Goal: Task Accomplishment & Management: Manage account settings

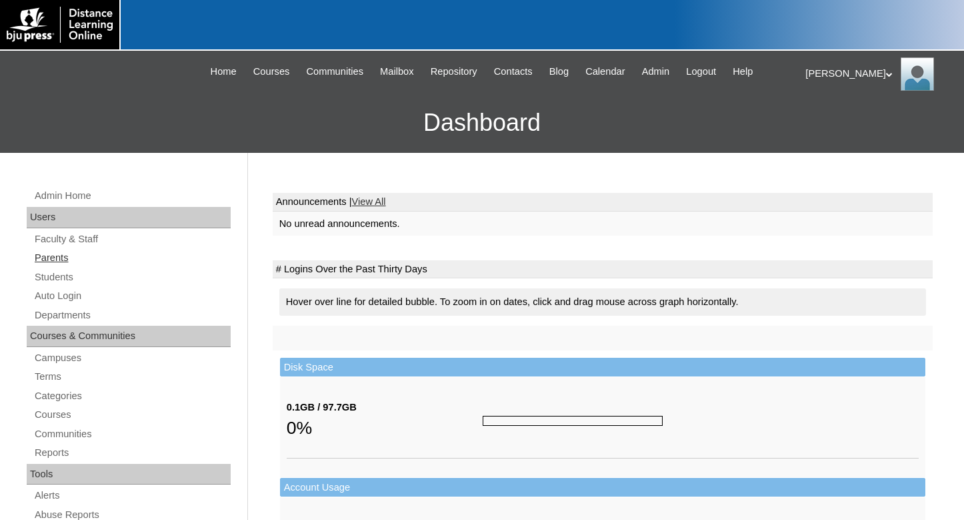
click at [56, 259] on link "Parents" at bounding box center [131, 257] width 197 height 17
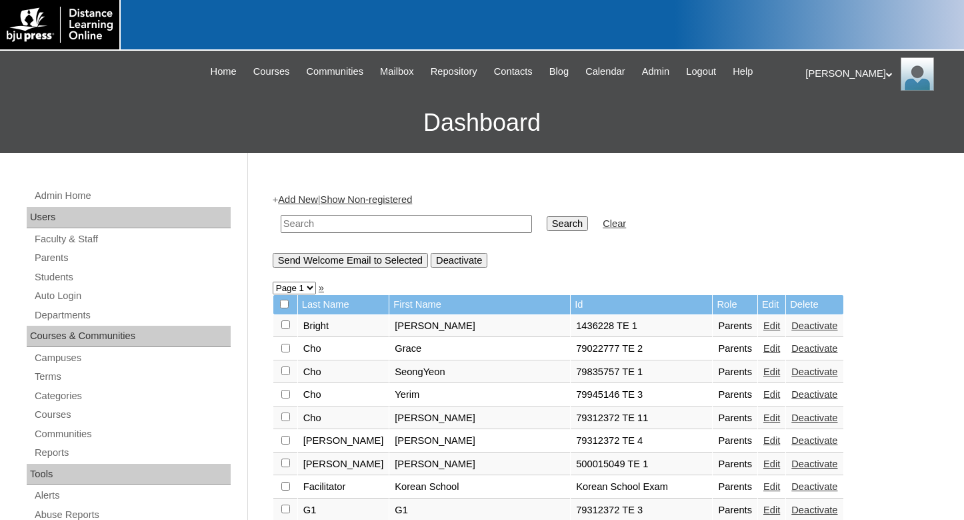
click at [329, 225] on input "text" at bounding box center [406, 224] width 251 height 18
type input "500015049"
click at [547, 216] on input "Search" at bounding box center [567, 223] width 41 height 15
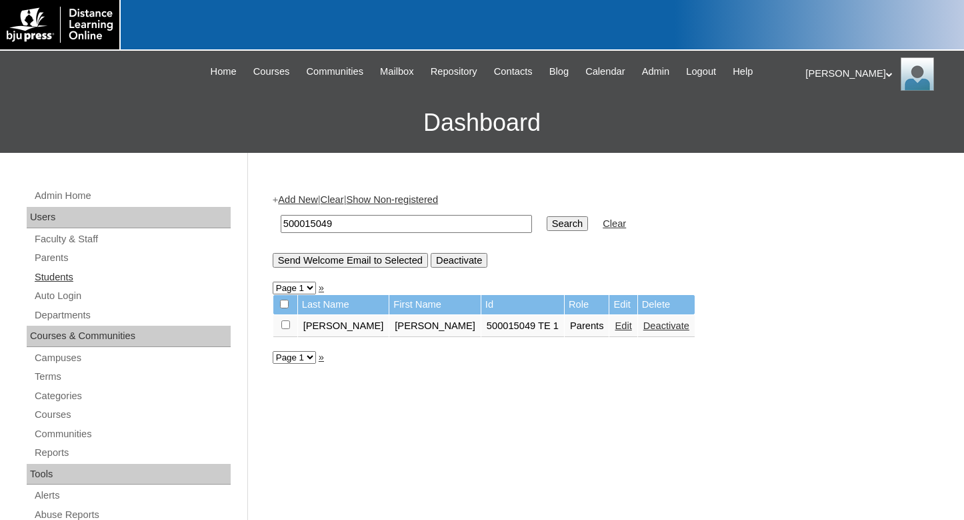
click at [61, 279] on link "Students" at bounding box center [131, 277] width 197 height 17
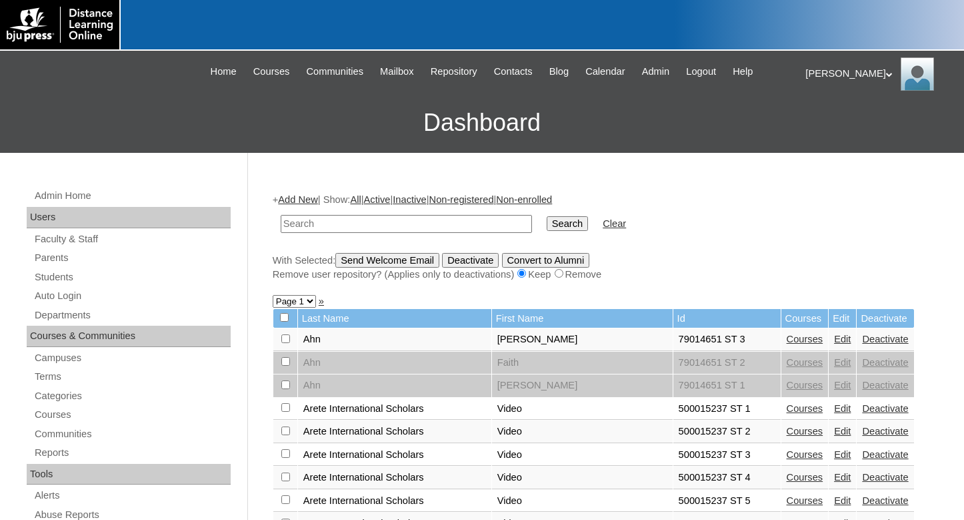
click at [306, 227] on input "text" at bounding box center [406, 224] width 251 height 18
type input "woo"
click at [547, 216] on input "Search" at bounding box center [567, 223] width 41 height 15
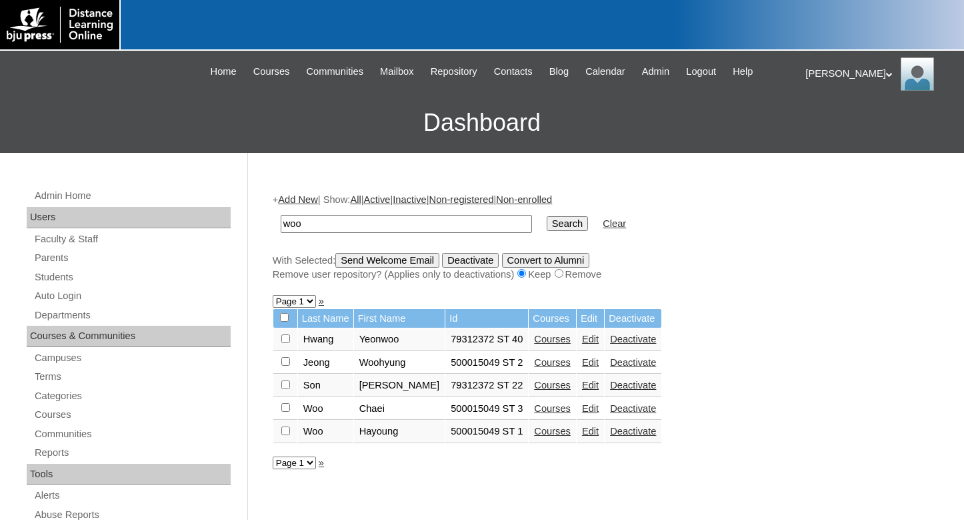
click at [582, 435] on link "Edit" at bounding box center [590, 430] width 17 height 11
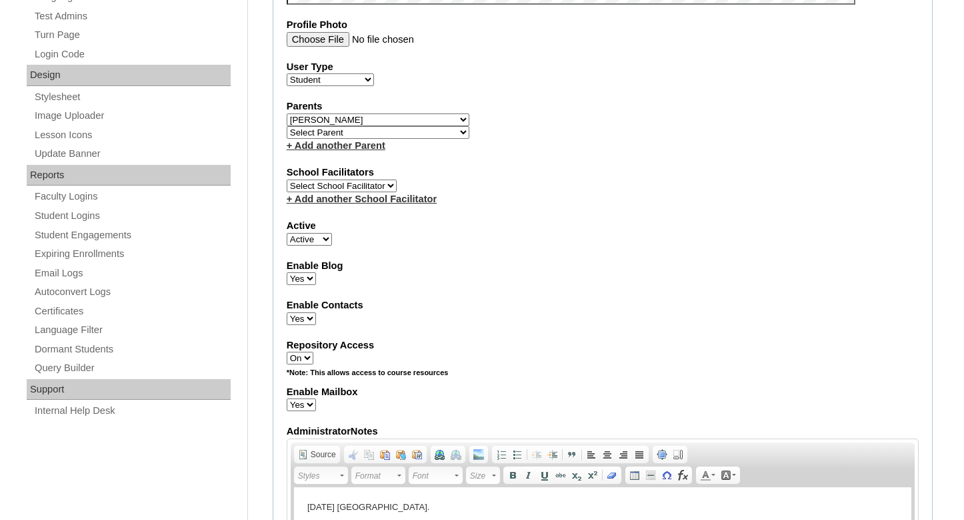
scroll to position [544, 0]
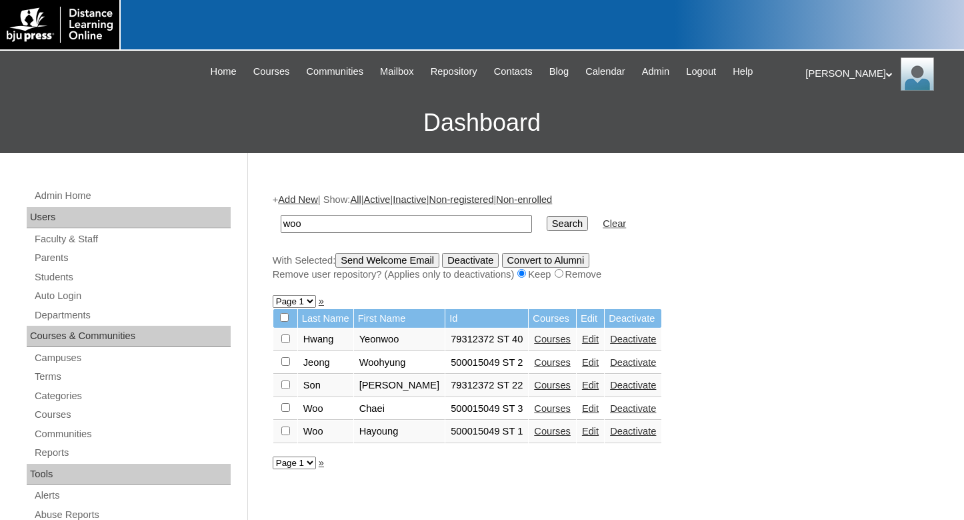
click at [534, 436] on link "Courses" at bounding box center [552, 430] width 37 height 11
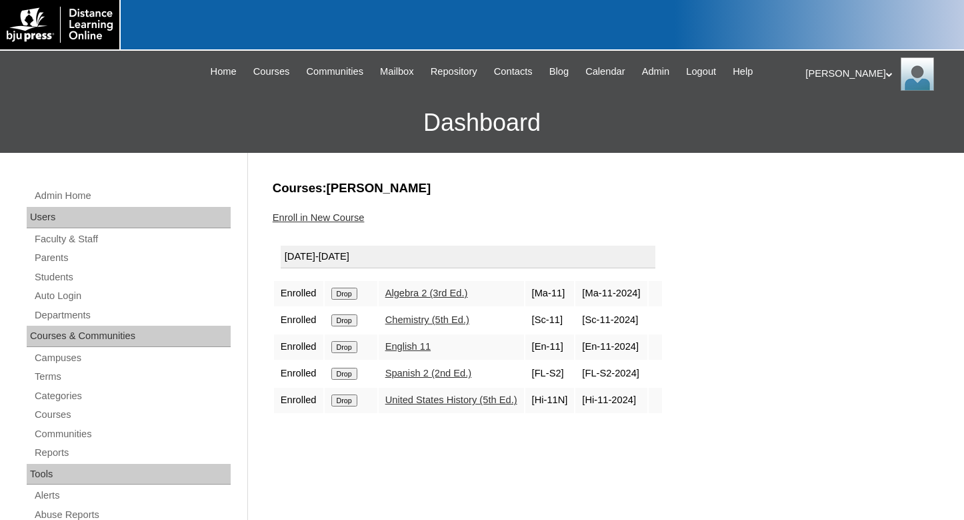
click at [342, 294] on input "Drop" at bounding box center [344, 293] width 26 height 12
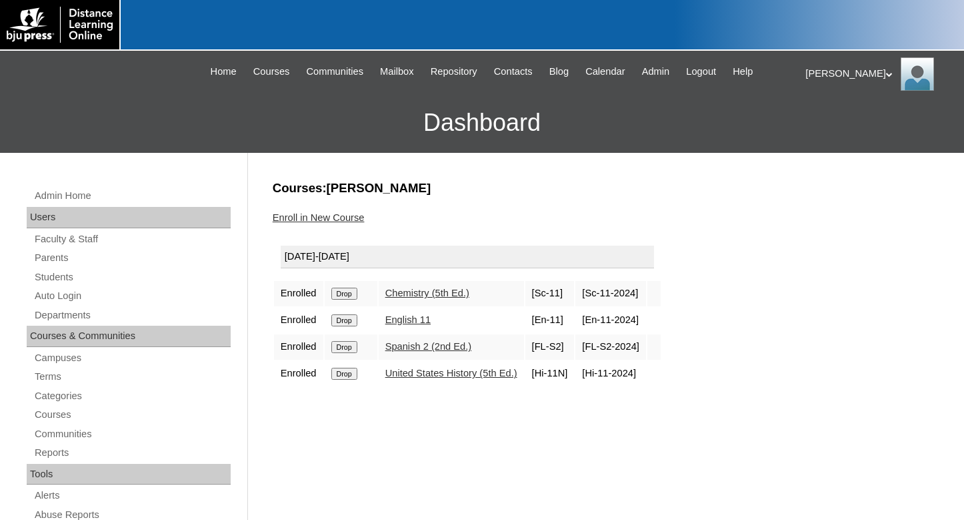
click at [342, 295] on input "Drop" at bounding box center [344, 293] width 26 height 12
click at [345, 291] on input "Drop" at bounding box center [344, 293] width 26 height 12
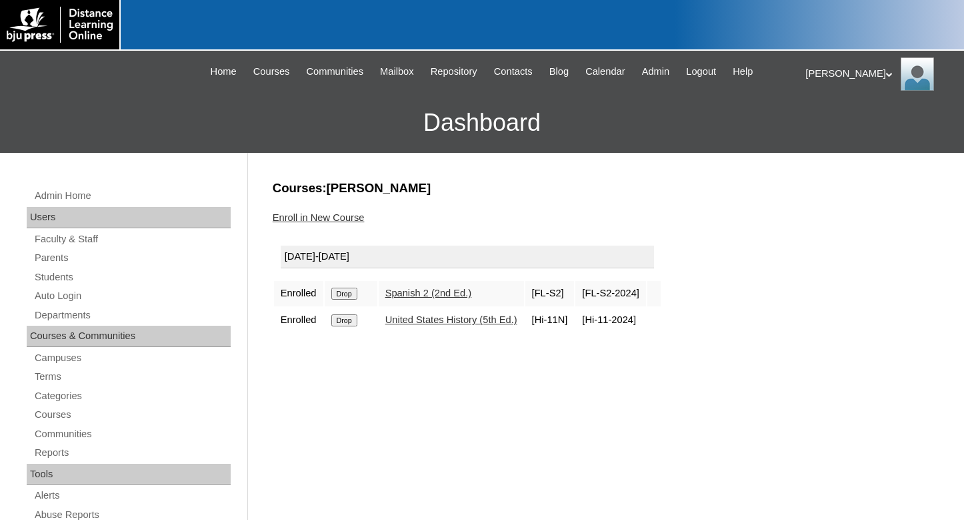
click at [333, 293] on td "Drop" at bounding box center [351, 293] width 53 height 25
click at [346, 294] on input "Drop" at bounding box center [344, 293] width 26 height 12
click at [342, 293] on input "Drop" at bounding box center [344, 293] width 26 height 12
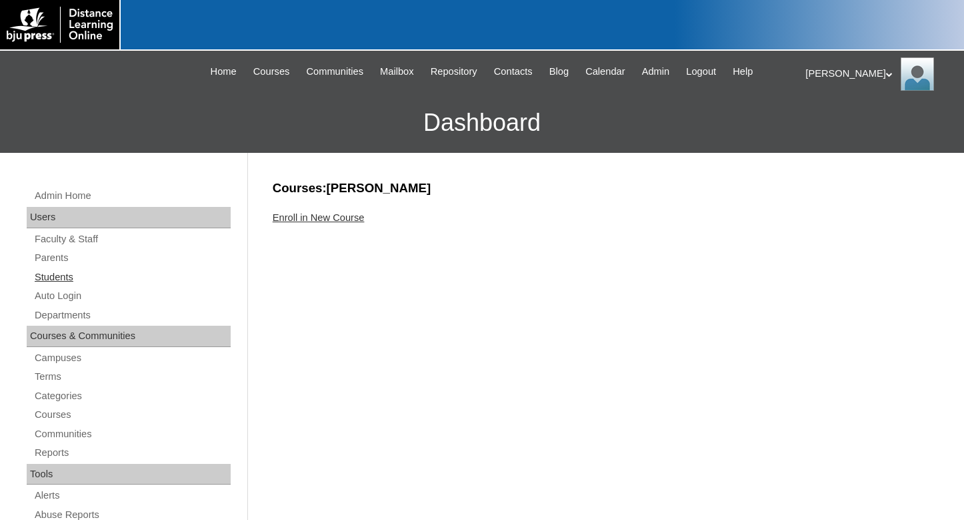
click at [64, 275] on link "Students" at bounding box center [131, 277] width 197 height 17
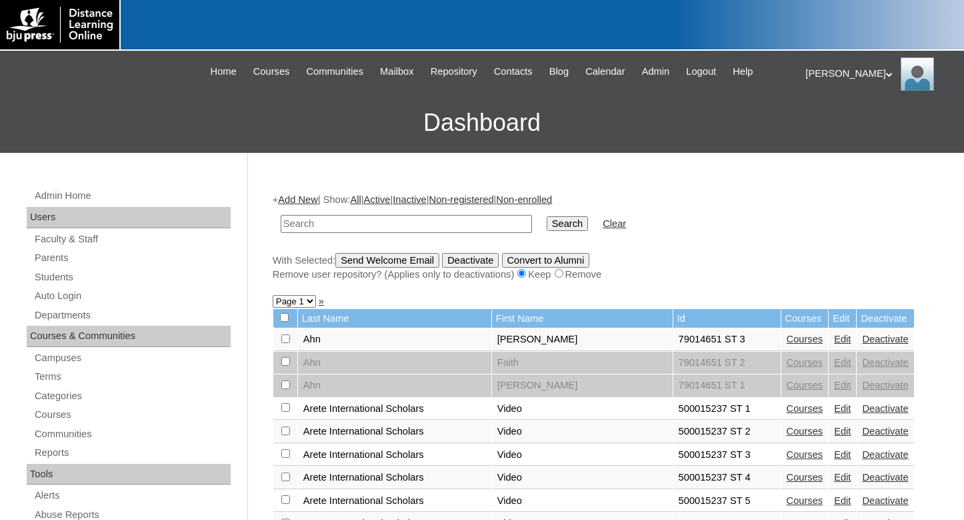
click at [345, 221] on input "text" at bounding box center [406, 224] width 251 height 18
type input "woo"
click at [547, 216] on input "Search" at bounding box center [567, 223] width 41 height 15
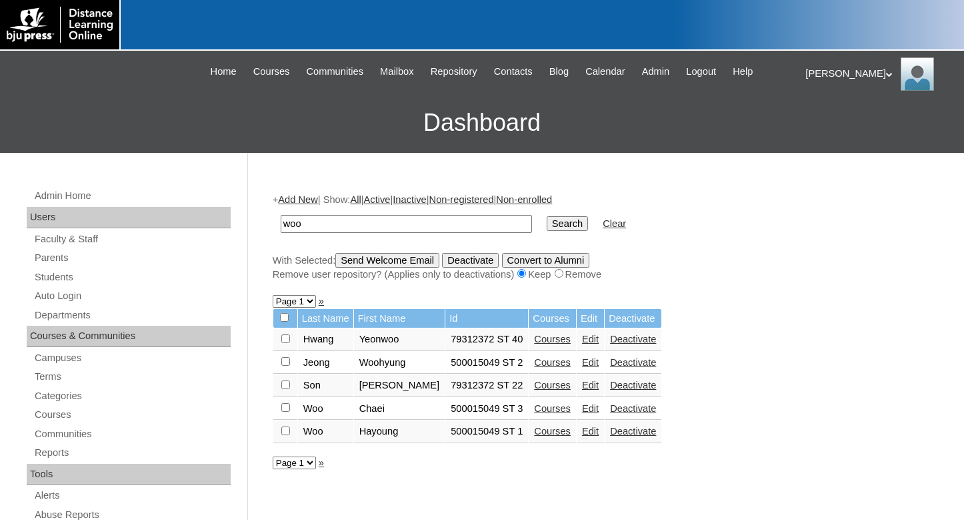
click at [534, 436] on link "Courses" at bounding box center [552, 430] width 37 height 11
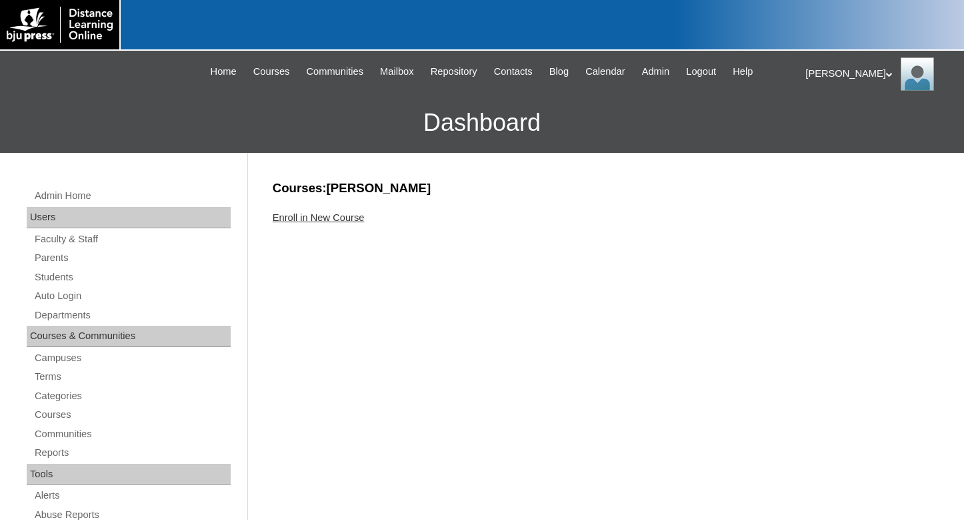
click at [336, 222] on link "Enroll in New Course" at bounding box center [319, 217] width 92 height 11
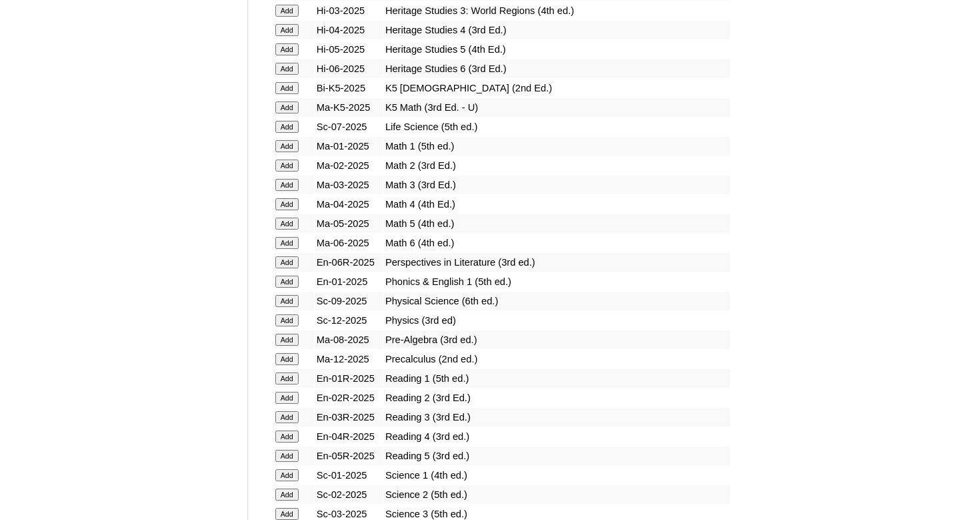
scroll to position [1224, 0]
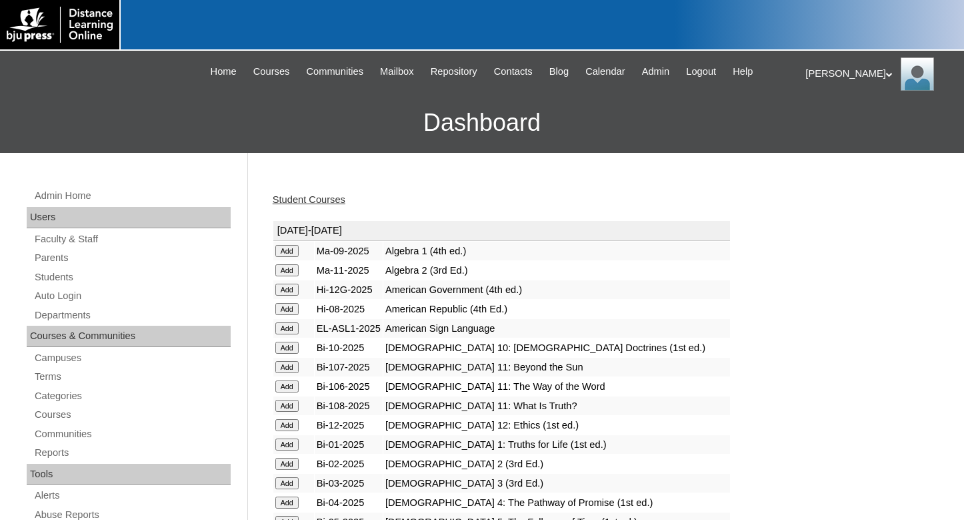
click at [286, 257] on input "Add" at bounding box center [286, 251] width 23 height 12
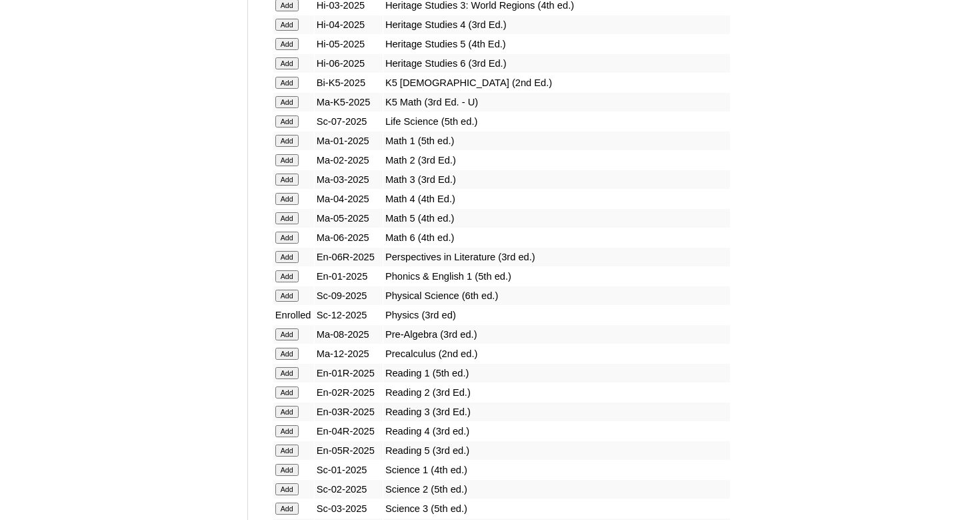
scroll to position [1224, 0]
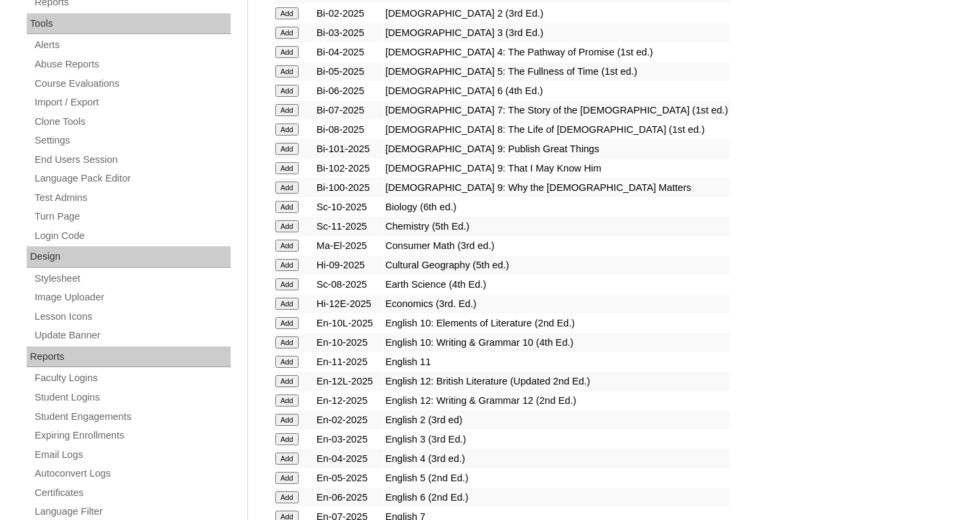
scroll to position [476, 0]
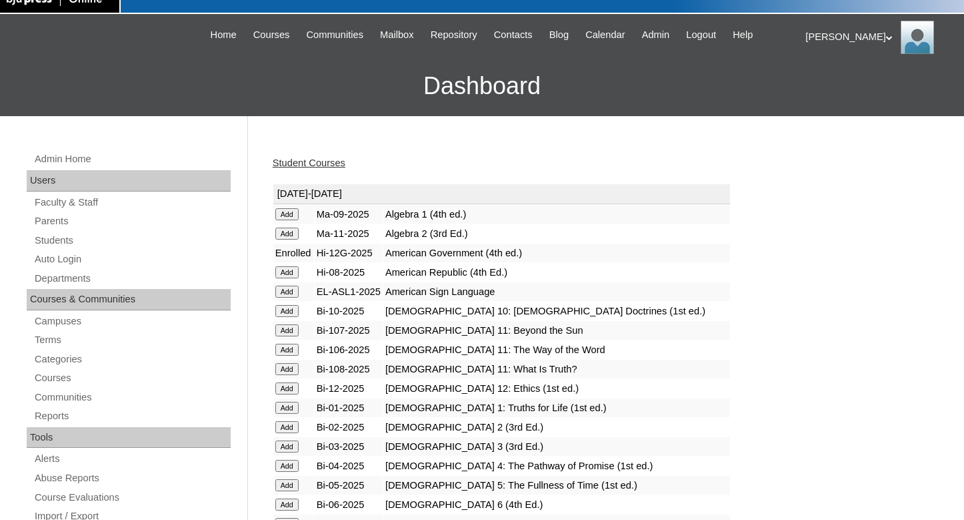
scroll to position [68, 0]
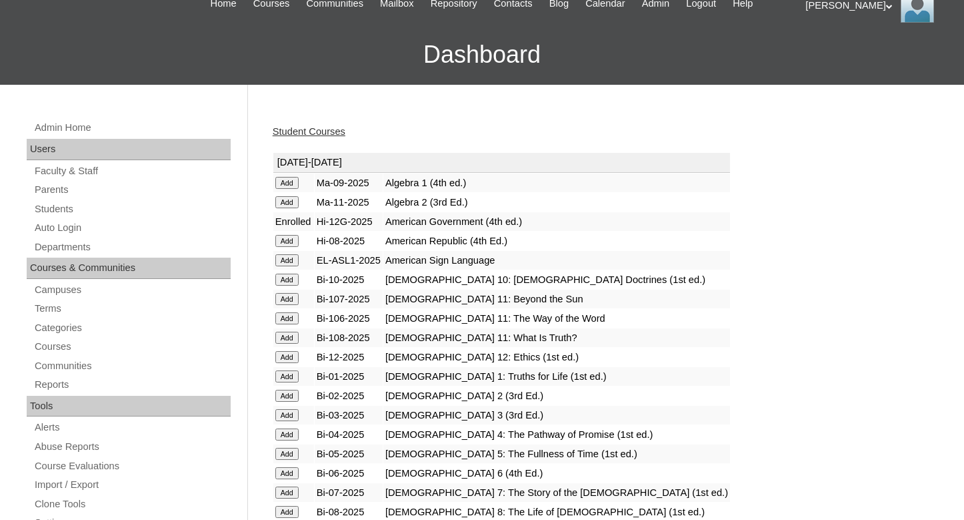
click at [315, 134] on link "Student Courses" at bounding box center [309, 131] width 73 height 11
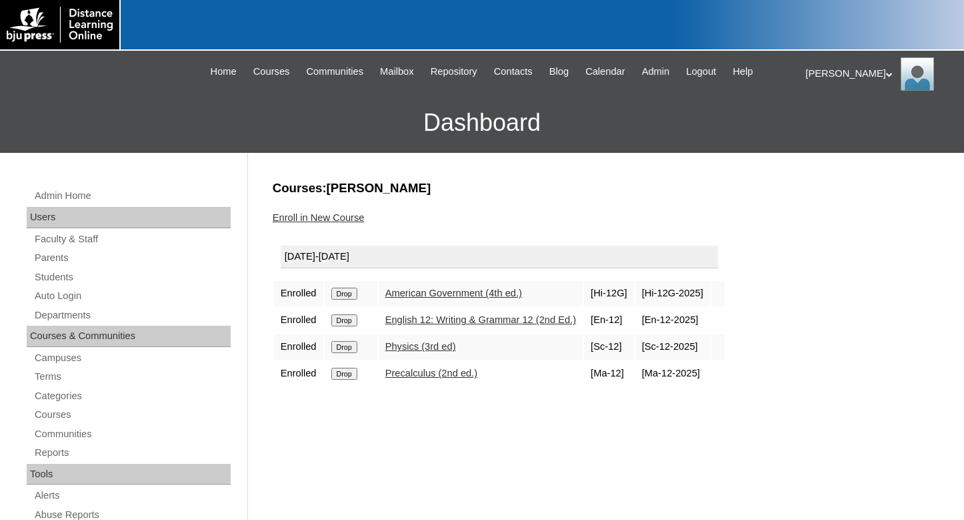
click at [325, 221] on link "Enroll in New Course" at bounding box center [319, 217] width 92 height 11
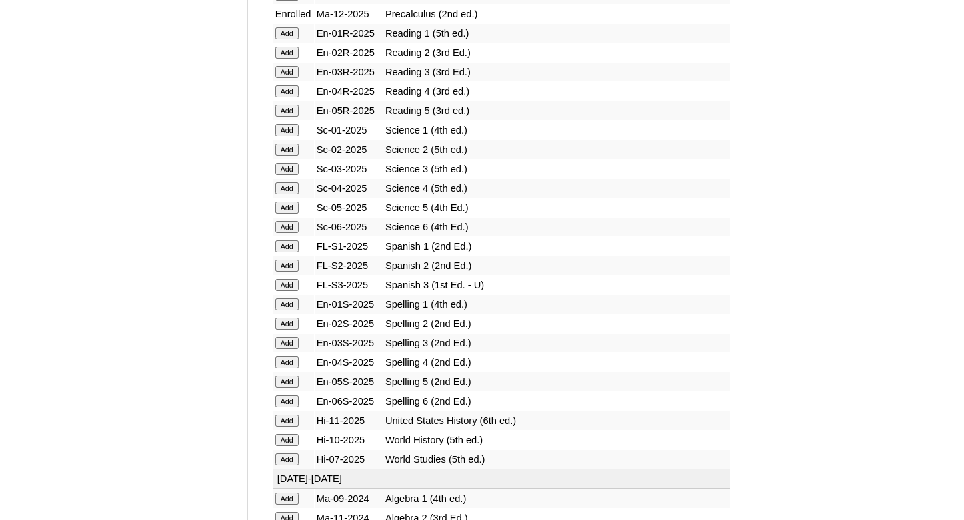
scroll to position [1633, 0]
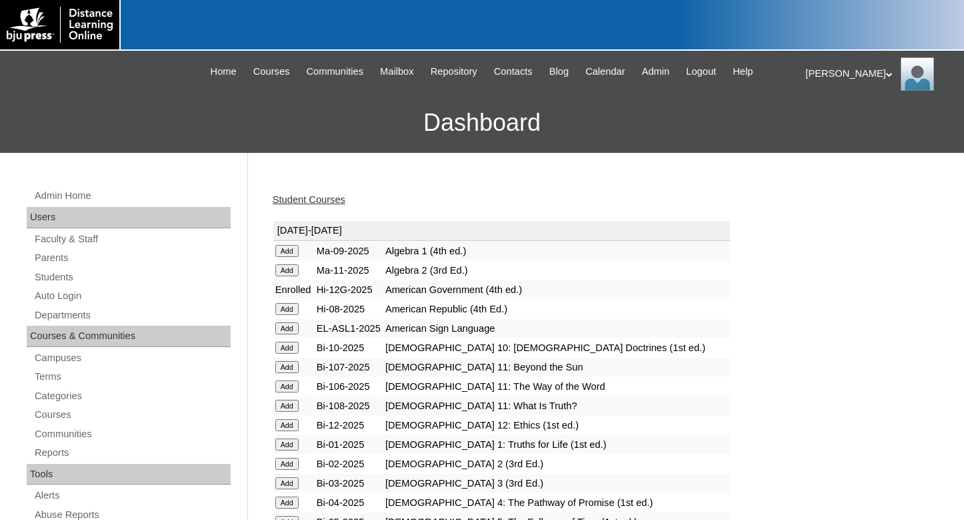
click at [285, 199] on link "Student Courses" at bounding box center [309, 199] width 73 height 11
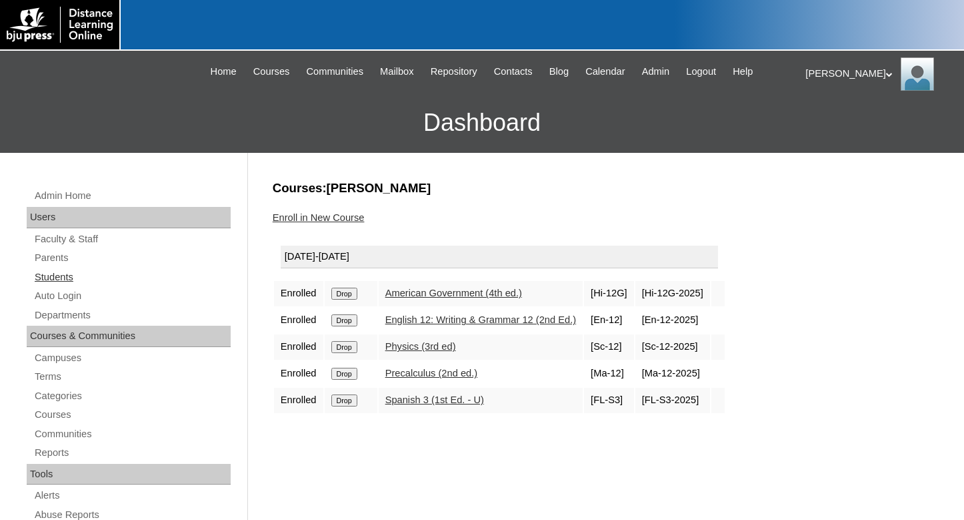
click at [59, 275] on link "Students" at bounding box center [131, 277] width 197 height 17
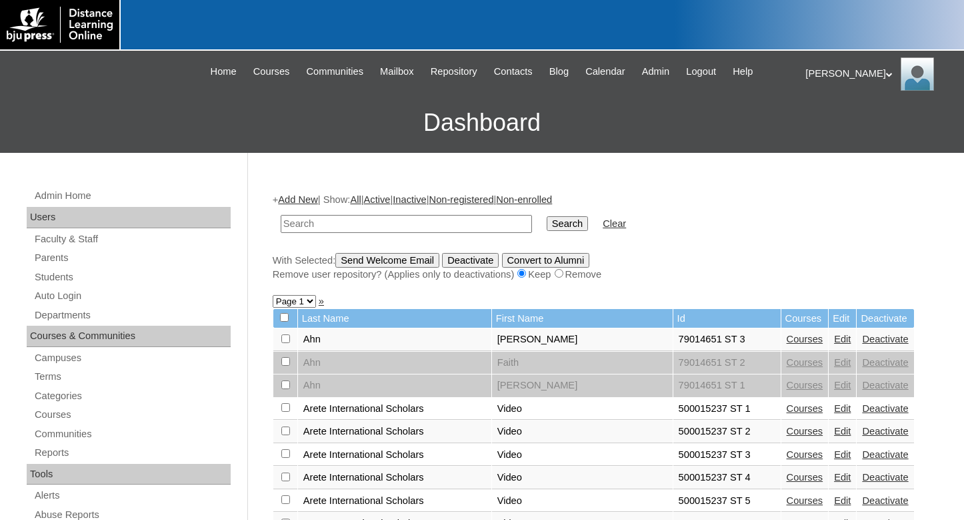
click at [344, 227] on input "text" at bounding box center [406, 224] width 251 height 18
type input "500015049"
click at [547, 216] on input "Search" at bounding box center [567, 223] width 41 height 15
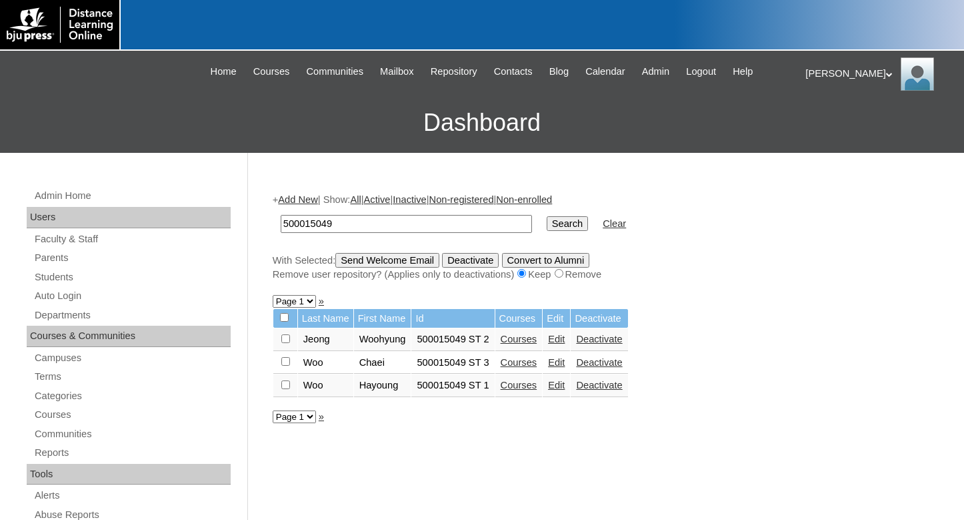
click at [561, 390] on link "Edit" at bounding box center [556, 384] width 17 height 11
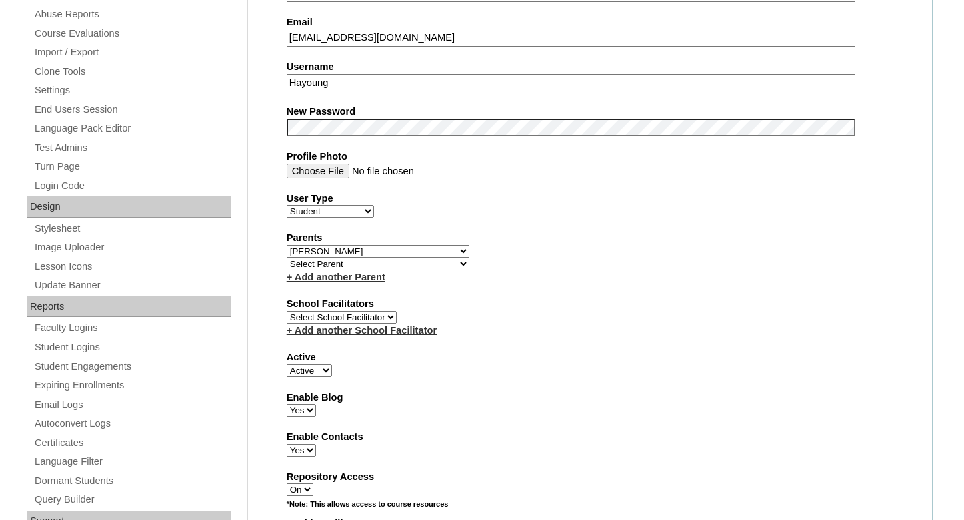
scroll to position [476, 0]
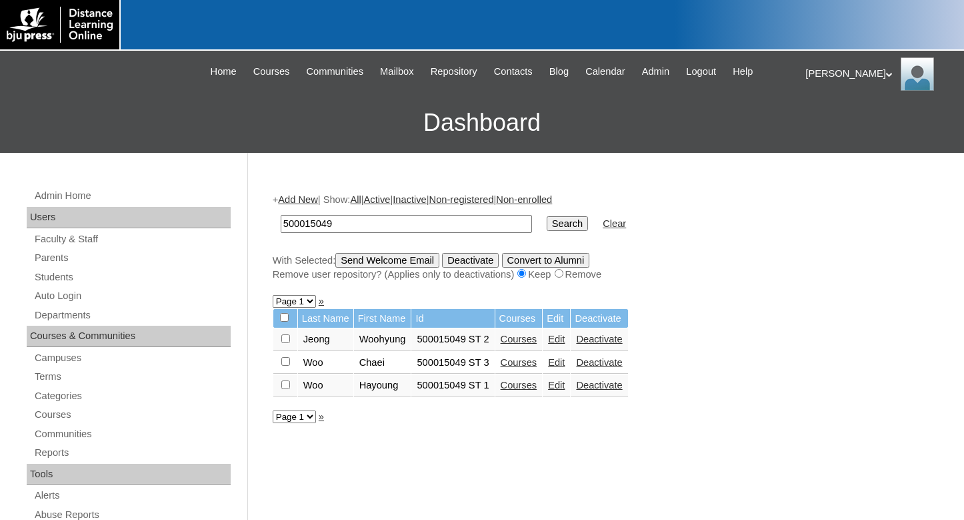
click at [565, 367] on link "Edit" at bounding box center [556, 362] width 17 height 11
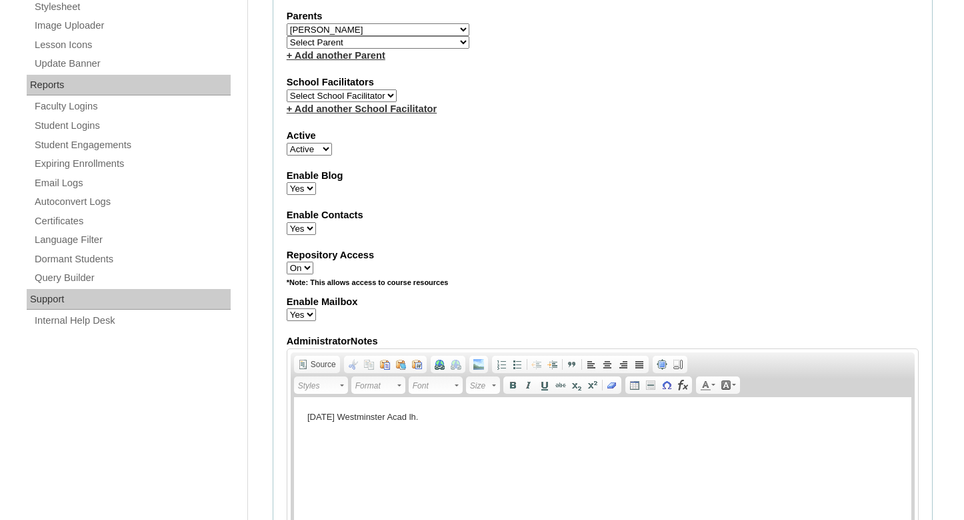
scroll to position [748, 0]
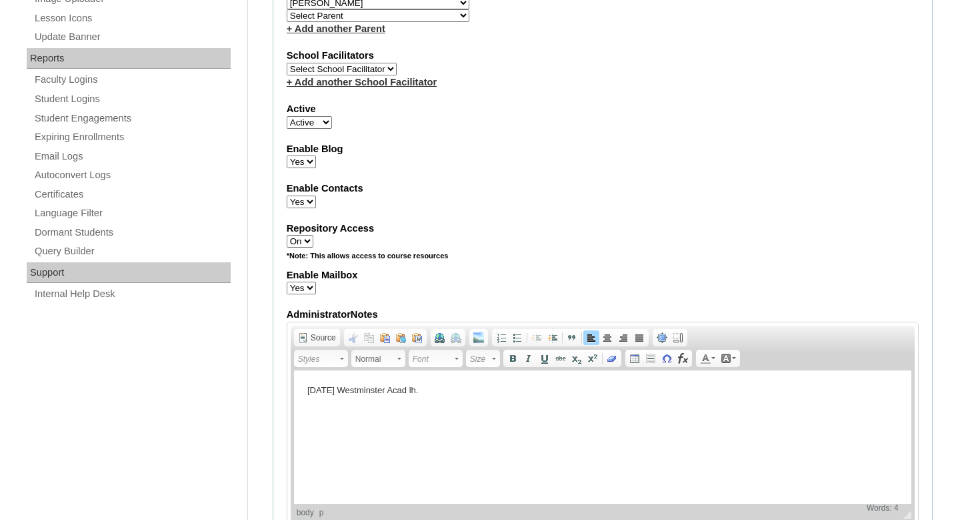
click at [458, 391] on p "8/20/24 Westminster Acad lh." at bounding box center [602, 390] width 591 height 14
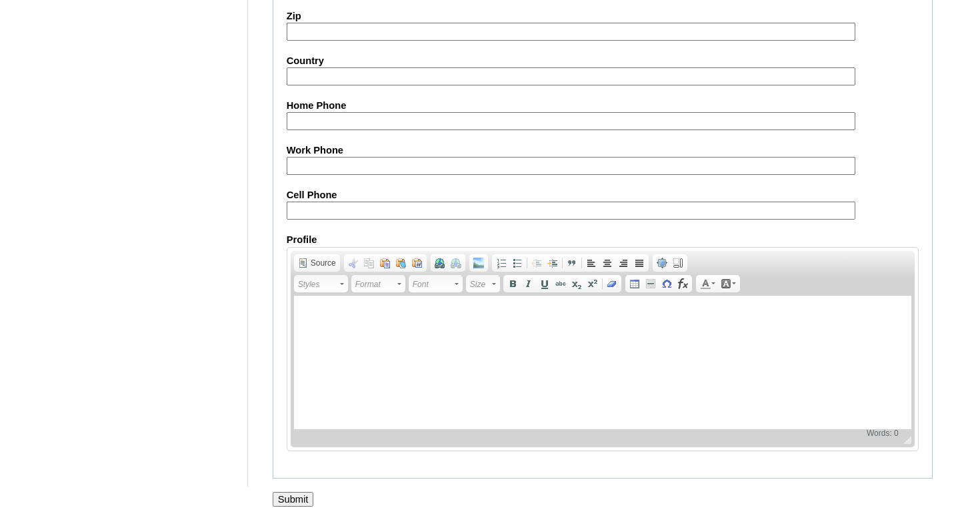
scroll to position [1536, 0]
click at [291, 495] on input "Submit" at bounding box center [293, 498] width 41 height 15
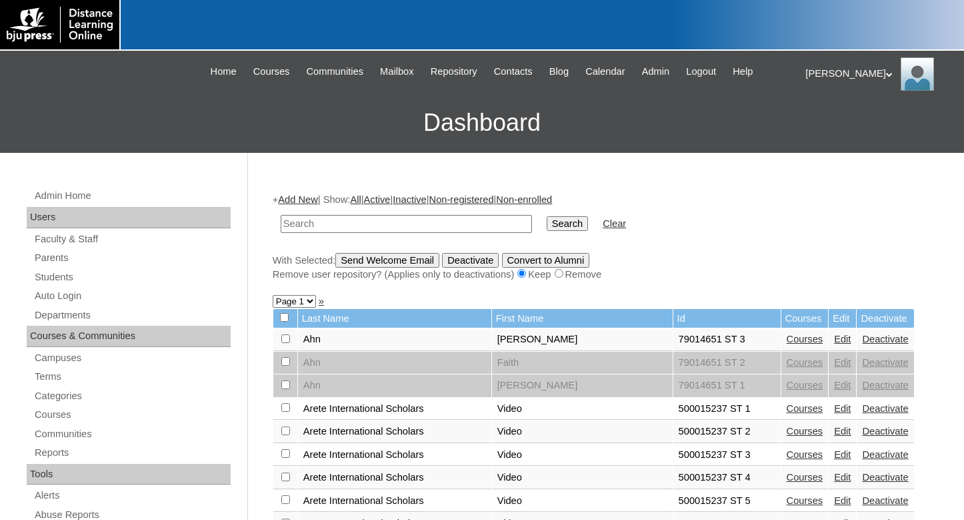
click at [317, 224] on input "text" at bounding box center [406, 224] width 251 height 18
type input "500015047"
click at [547, 216] on input "Search" at bounding box center [567, 223] width 41 height 15
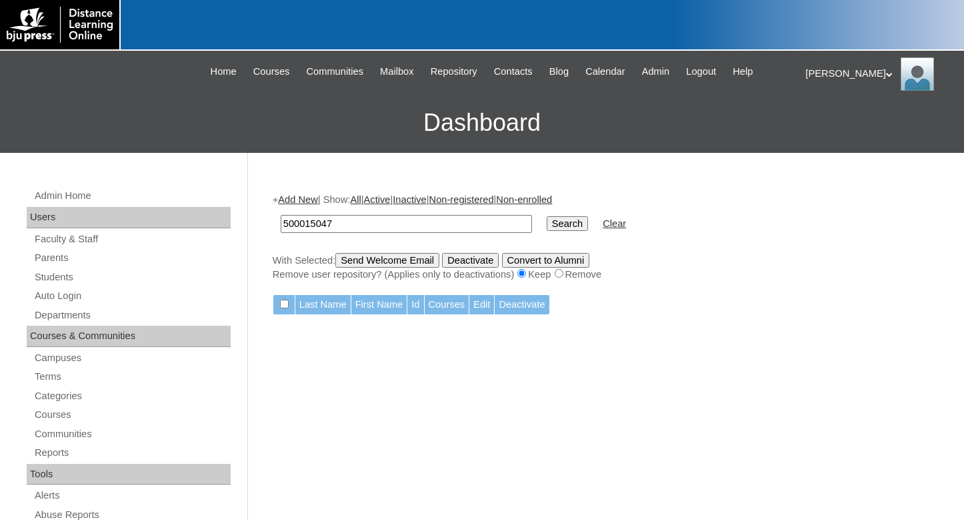
click at [352, 222] on input "500015047" at bounding box center [406, 224] width 251 height 18
type input "500015049"
click at [547, 222] on input "Search" at bounding box center [567, 223] width 41 height 15
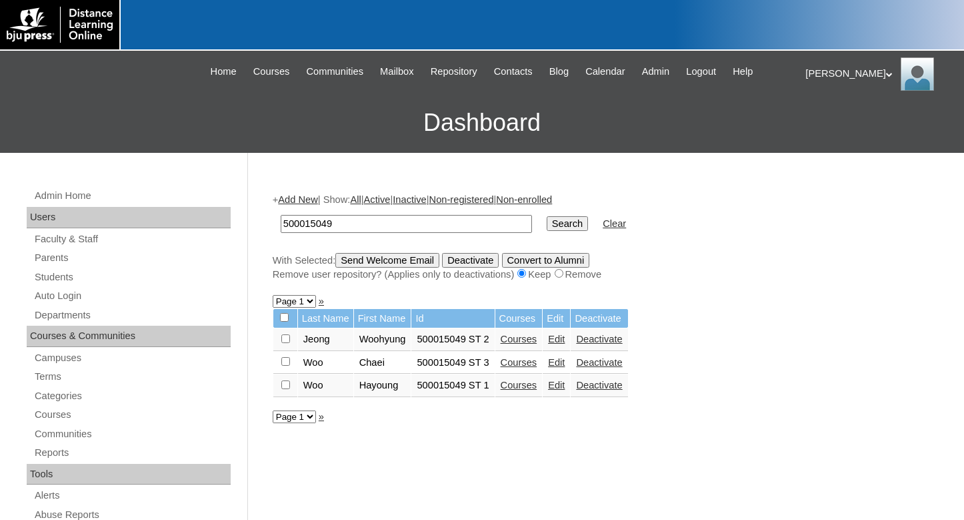
click at [532, 366] on link "Courses" at bounding box center [519, 362] width 37 height 11
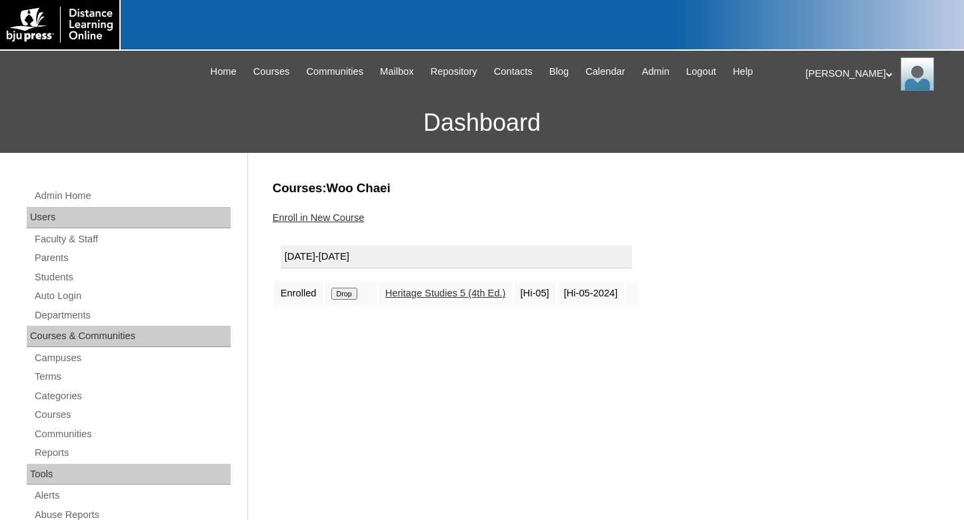
drag, startPoint x: 633, startPoint y: 246, endPoint x: 663, endPoint y: 246, distance: 30.0
click at [635, 246] on td "[DATE]-[DATE]" at bounding box center [456, 259] width 365 height 41
click at [323, 220] on link "Enroll in New Course" at bounding box center [319, 217] width 92 height 11
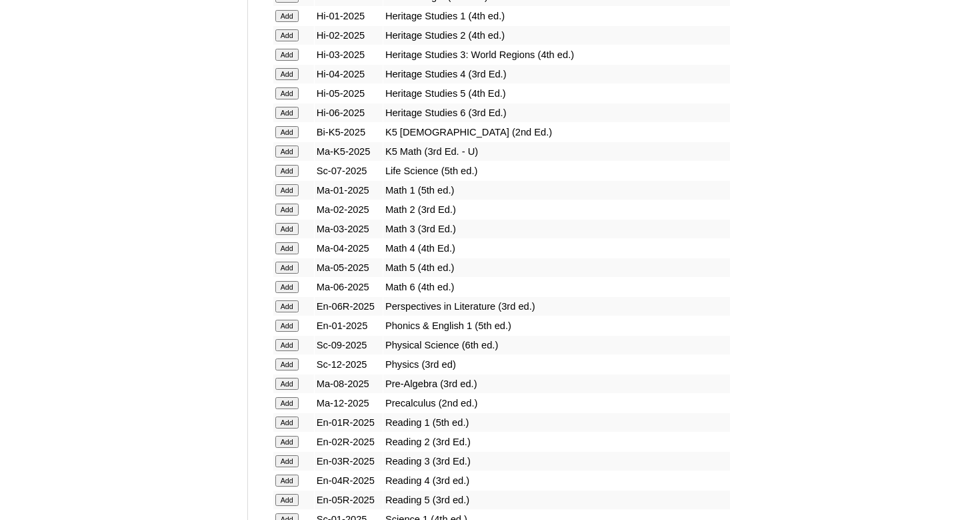
scroll to position [1224, 0]
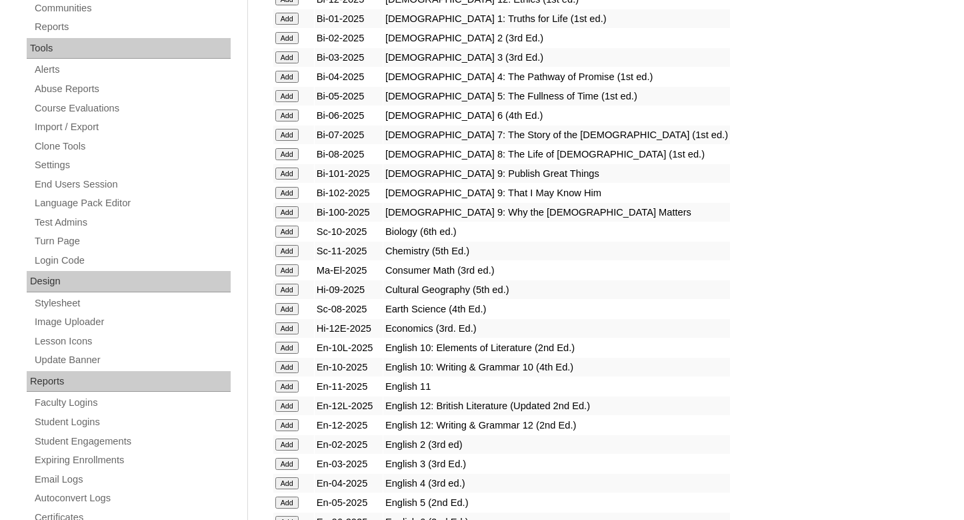
scroll to position [408, 0]
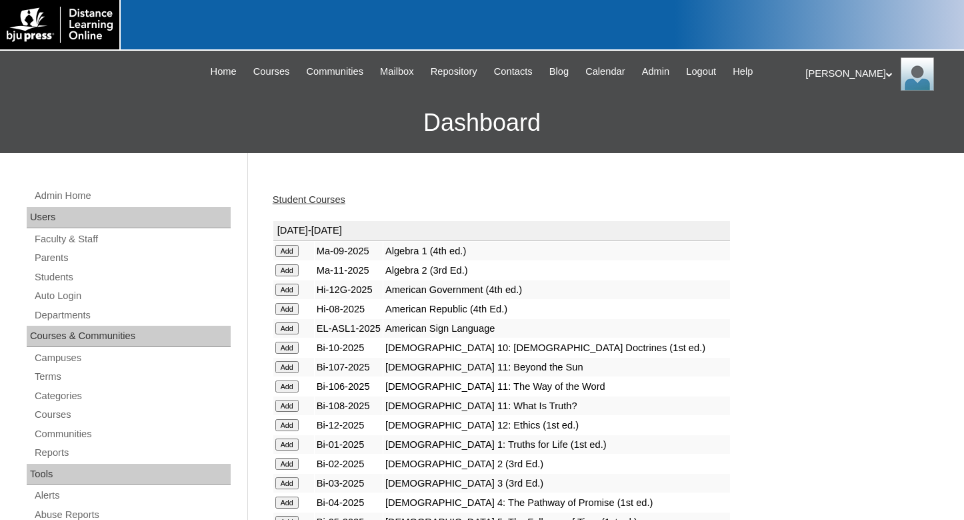
click at [291, 247] on input "Add" at bounding box center [286, 251] width 23 height 12
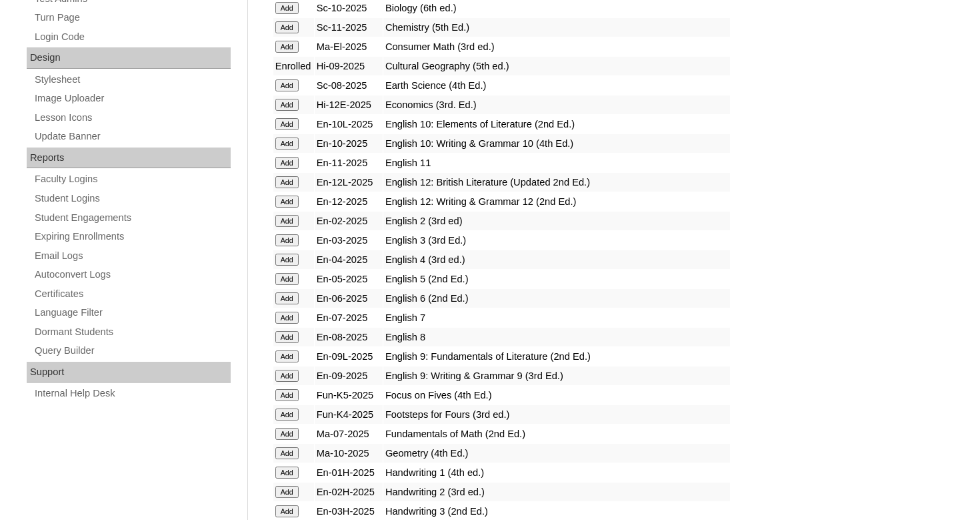
scroll to position [680, 0]
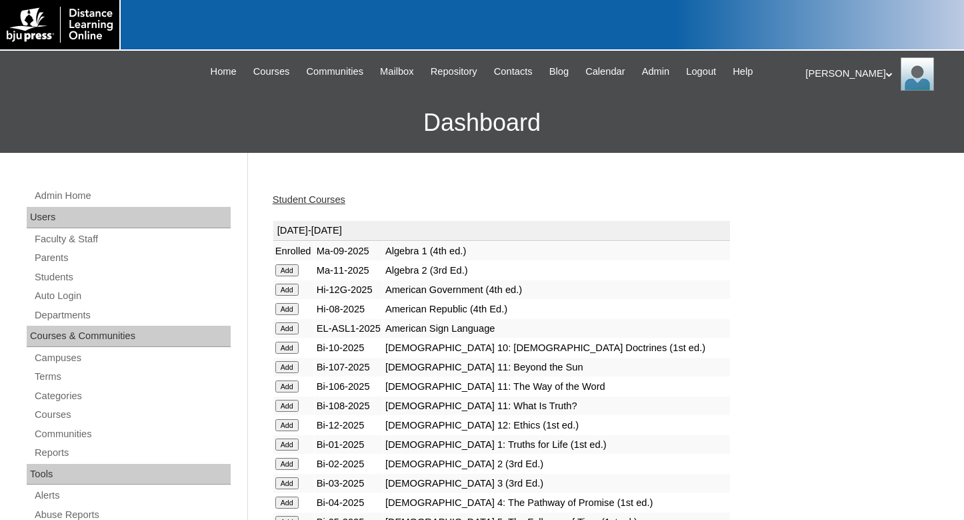
click at [284, 202] on link "Student Courses" at bounding box center [309, 199] width 73 height 11
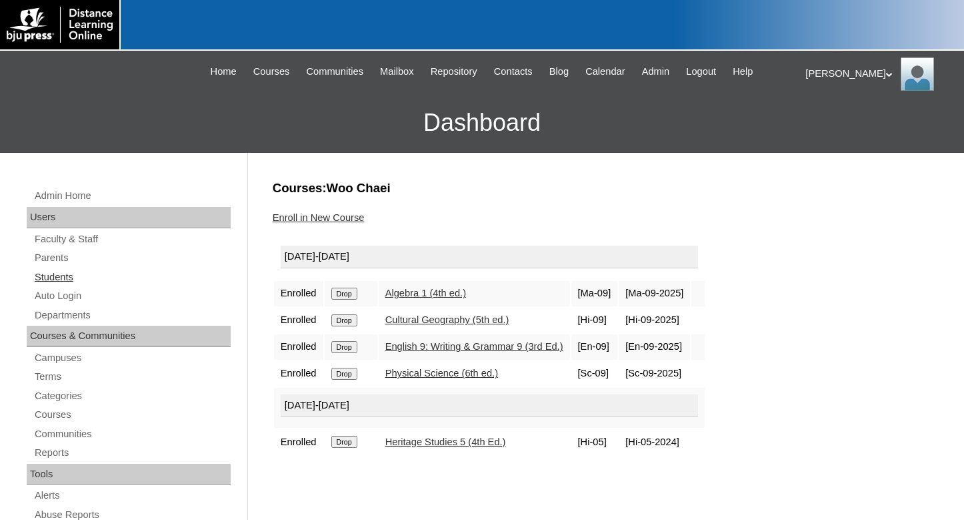
click at [45, 278] on link "Students" at bounding box center [131, 277] width 197 height 17
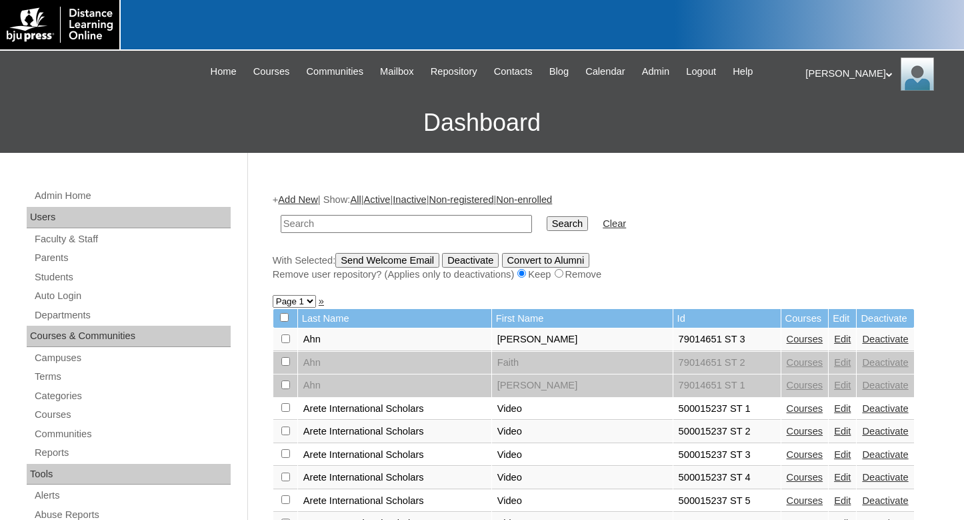
click at [299, 223] on input "text" at bounding box center [406, 224] width 251 height 18
type input "woo"
click at [547, 216] on input "Search" at bounding box center [567, 223] width 41 height 15
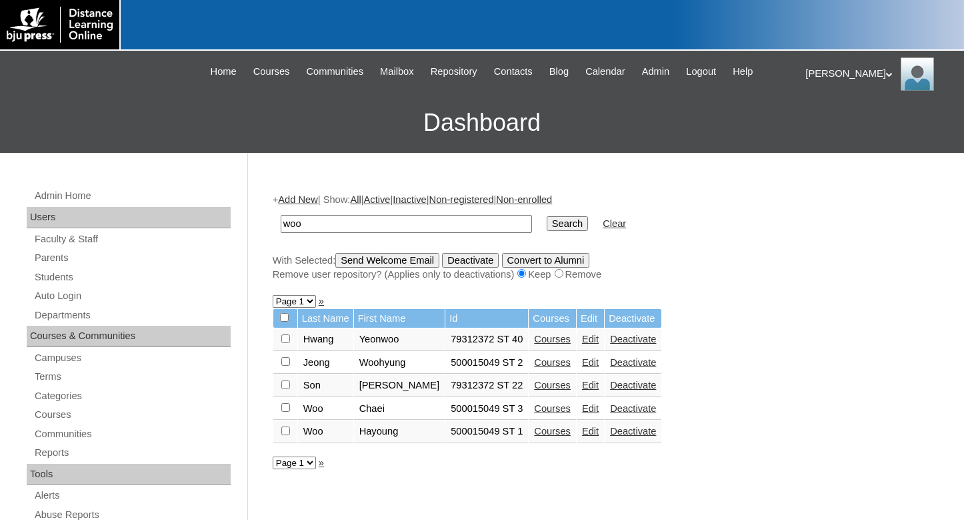
click at [582, 413] on link "Edit" at bounding box center [590, 408] width 17 height 11
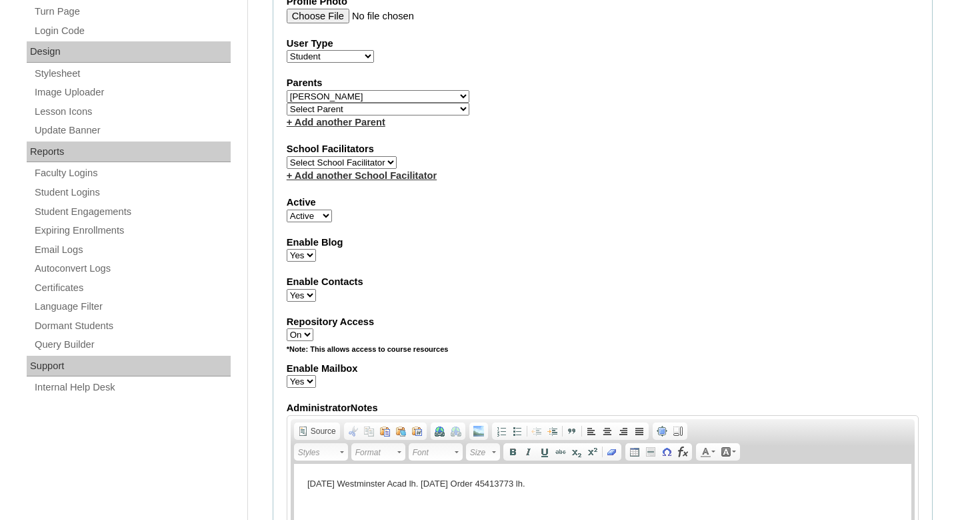
scroll to position [680, 0]
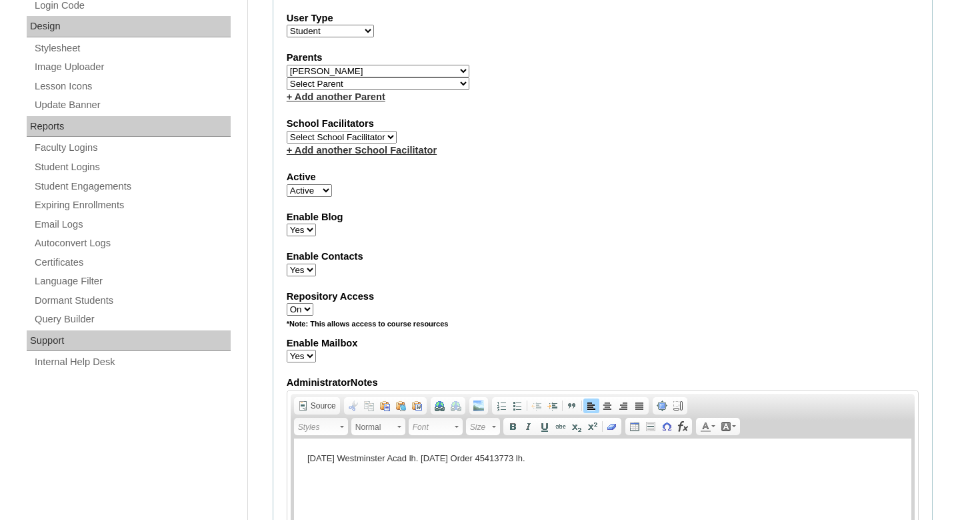
drag, startPoint x: 422, startPoint y: 455, endPoint x: 530, endPoint y: 457, distance: 108.1
click at [530, 457] on p "8/20/24 Westminster Acad lh. 8/25/25 Order 45413773 lh." at bounding box center [602, 458] width 591 height 14
copy p "[DATE] Order 45413773 lh."
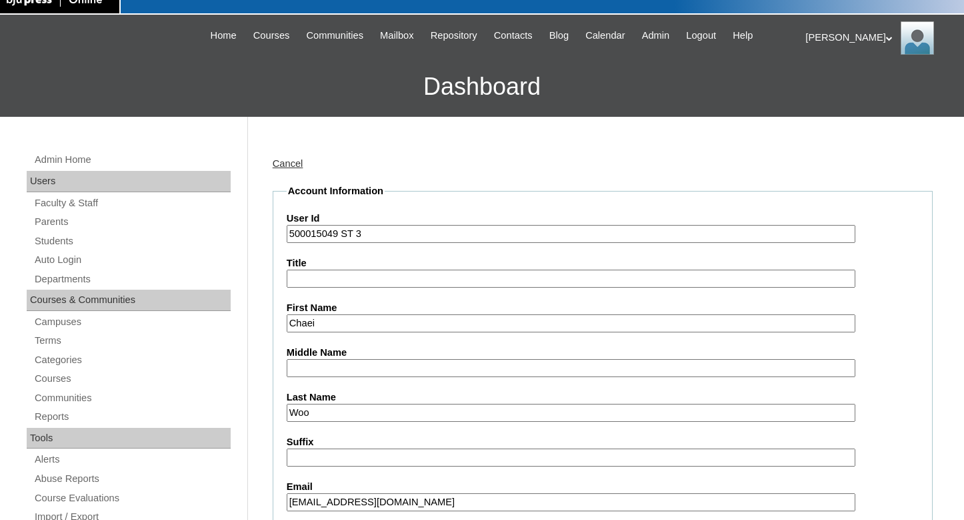
scroll to position [0, 0]
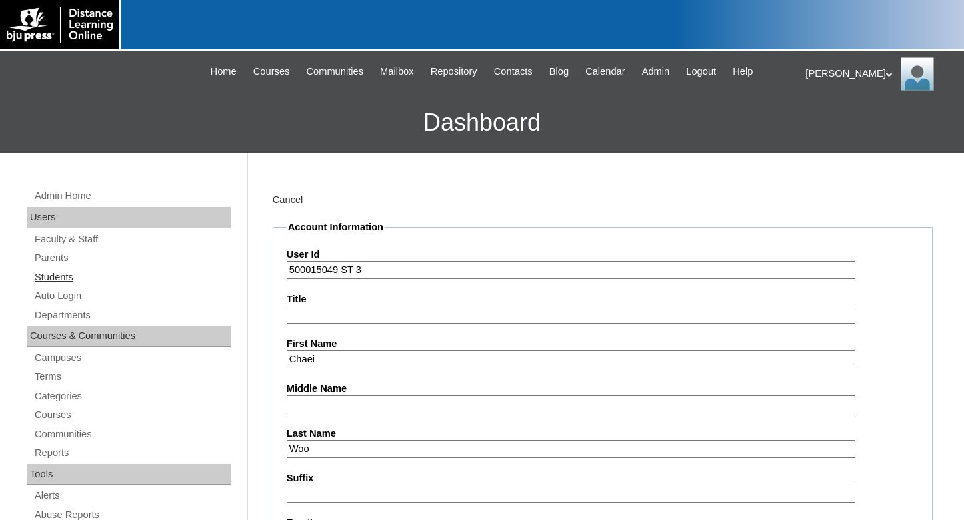
click at [48, 278] on link "Students" at bounding box center [131, 277] width 197 height 17
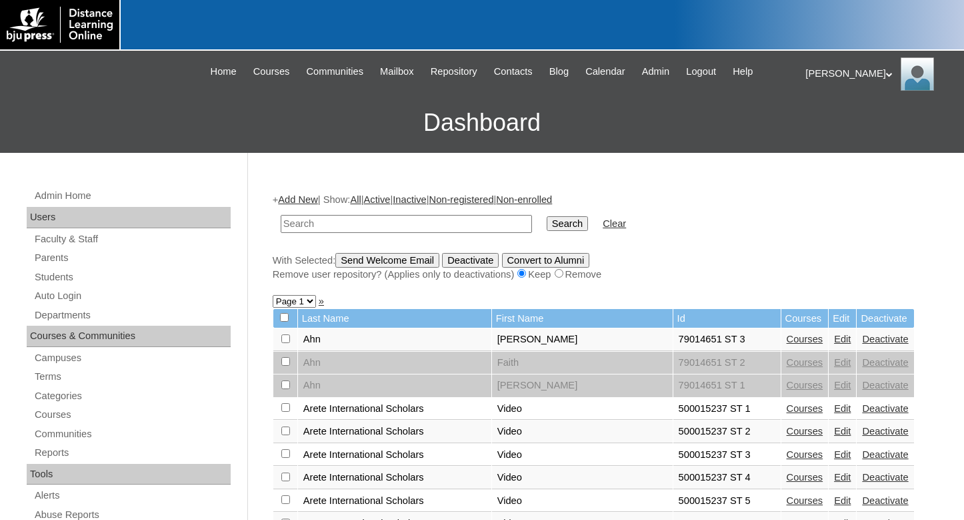
click at [302, 223] on input "text" at bounding box center [406, 224] width 251 height 18
type input "woo"
click at [547, 216] on input "Search" at bounding box center [567, 223] width 41 height 15
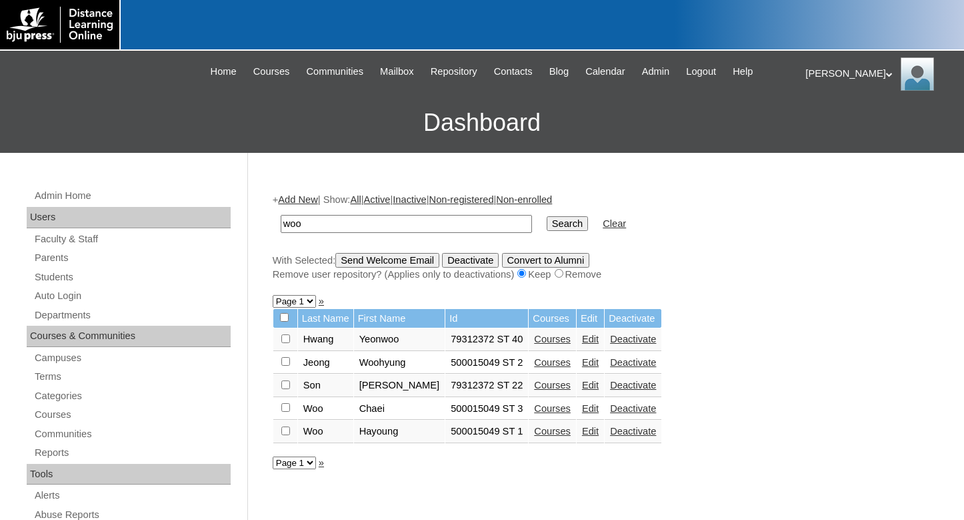
click at [582, 436] on link "Edit" at bounding box center [590, 430] width 17 height 11
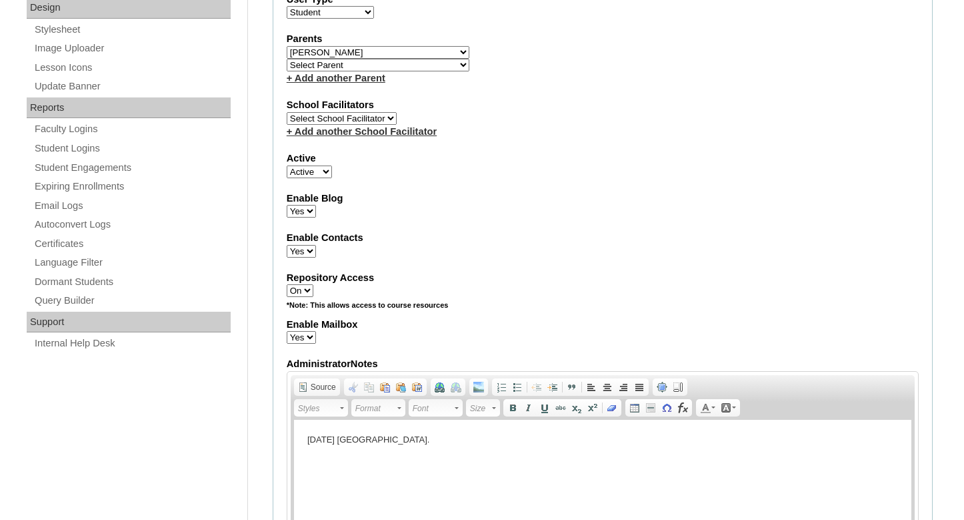
scroll to position [748, 0]
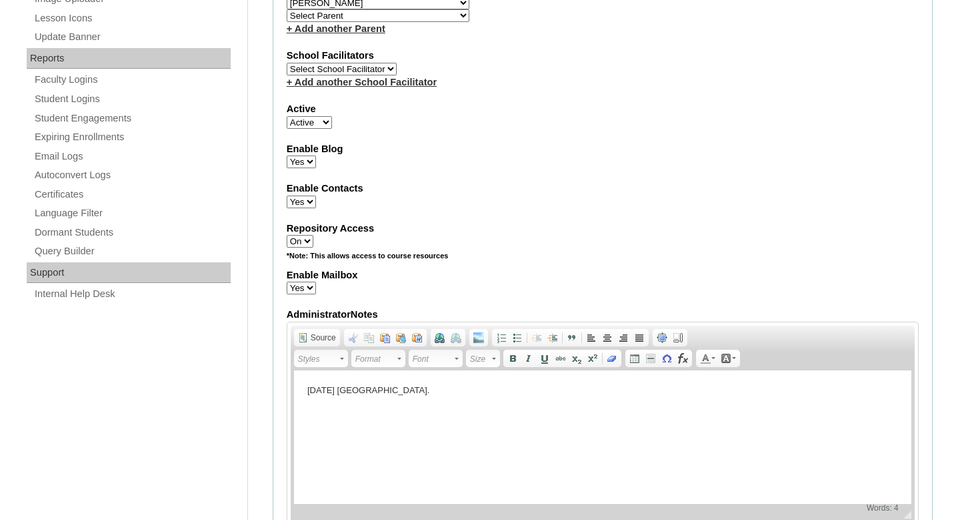
click at [442, 386] on p "[DATE] [GEOGRAPHIC_DATA]." at bounding box center [602, 390] width 591 height 14
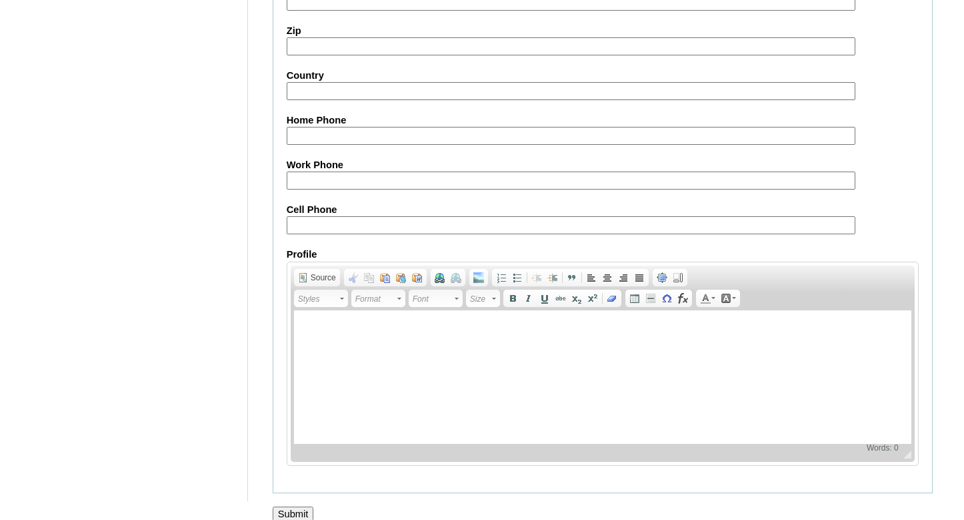
scroll to position [1536, 0]
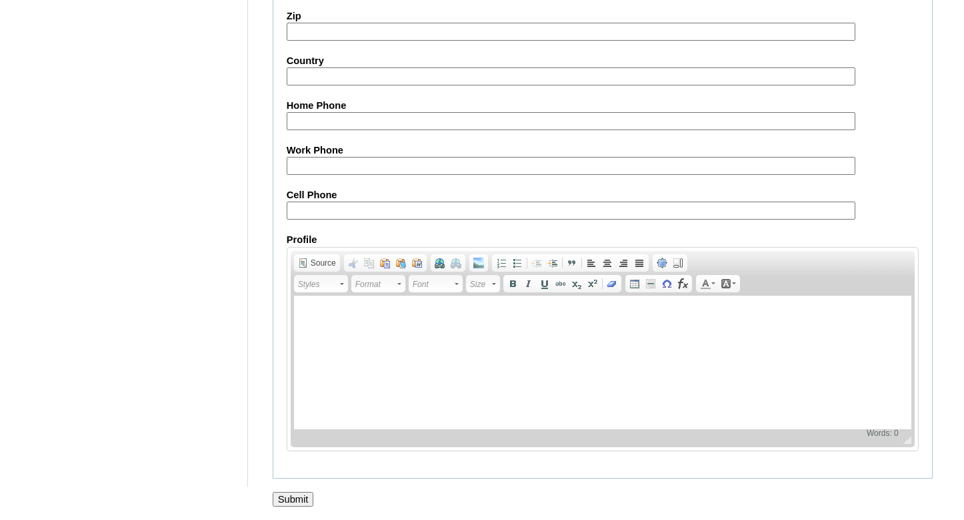
click at [288, 498] on input "Submit" at bounding box center [293, 498] width 41 height 15
